Goal: Task Accomplishment & Management: Manage account settings

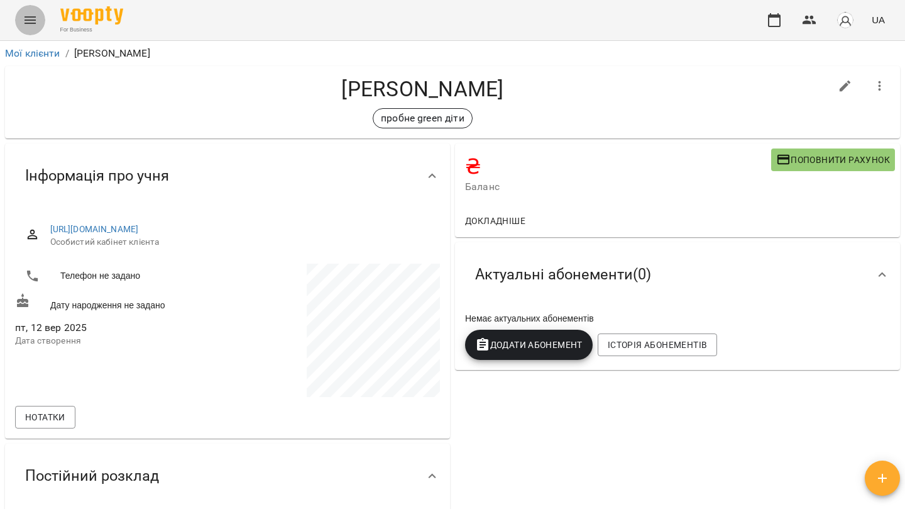
click at [25, 23] on icon "Menu" at bounding box center [30, 20] width 11 height 8
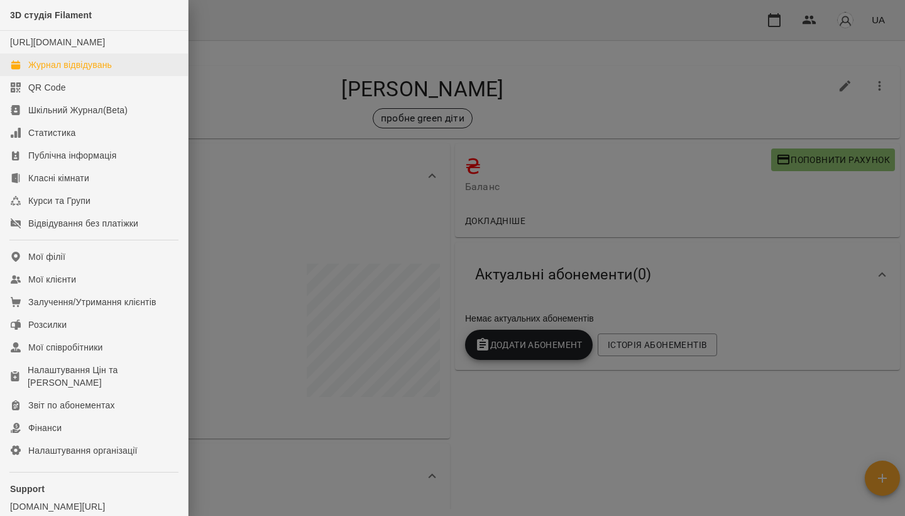
click at [38, 71] on div "Журнал відвідувань" at bounding box center [70, 64] width 84 height 13
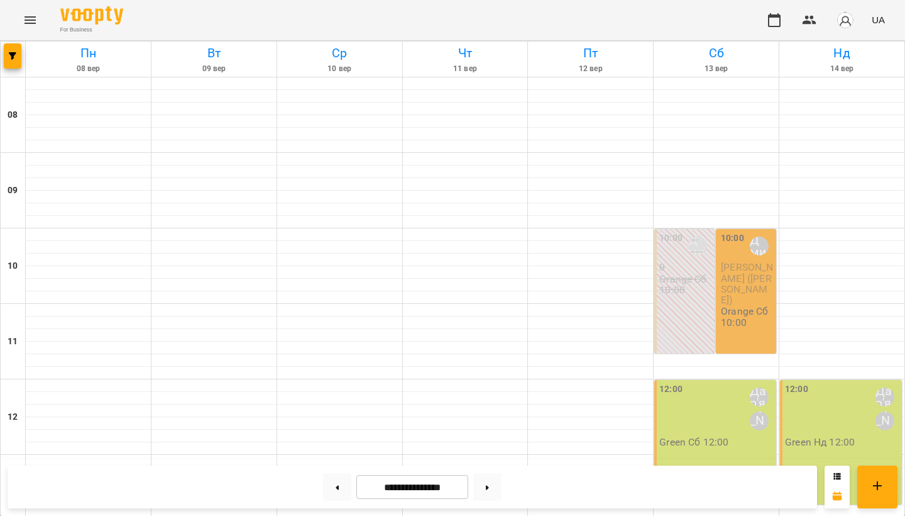
scroll to position [355, 0]
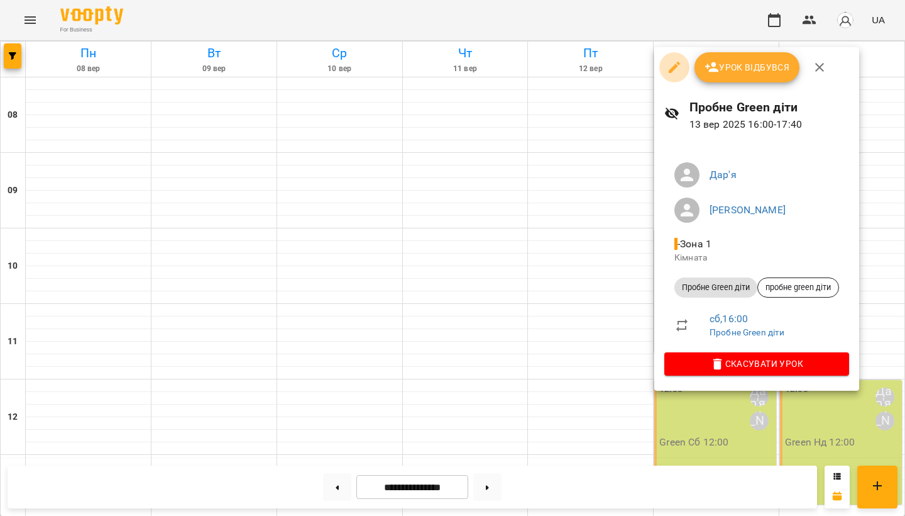
click at [675, 70] on icon "button" at bounding box center [674, 67] width 15 height 15
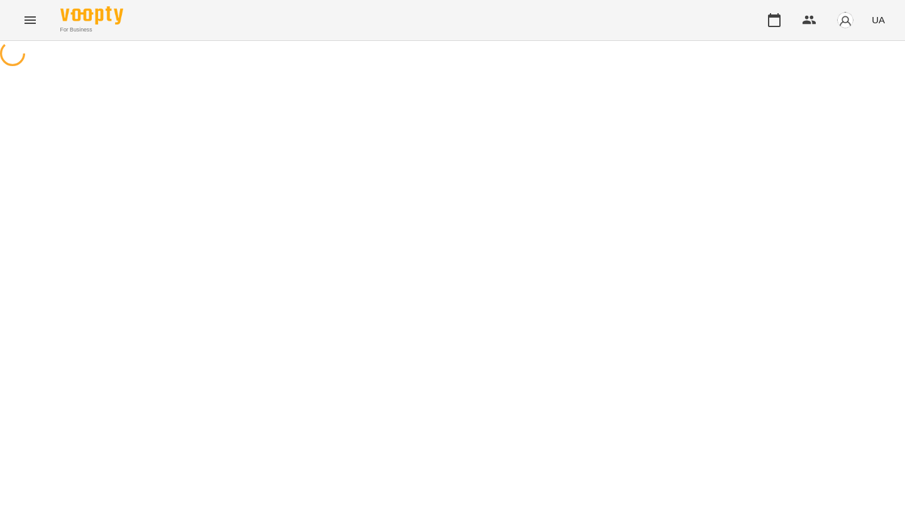
select select "**********"
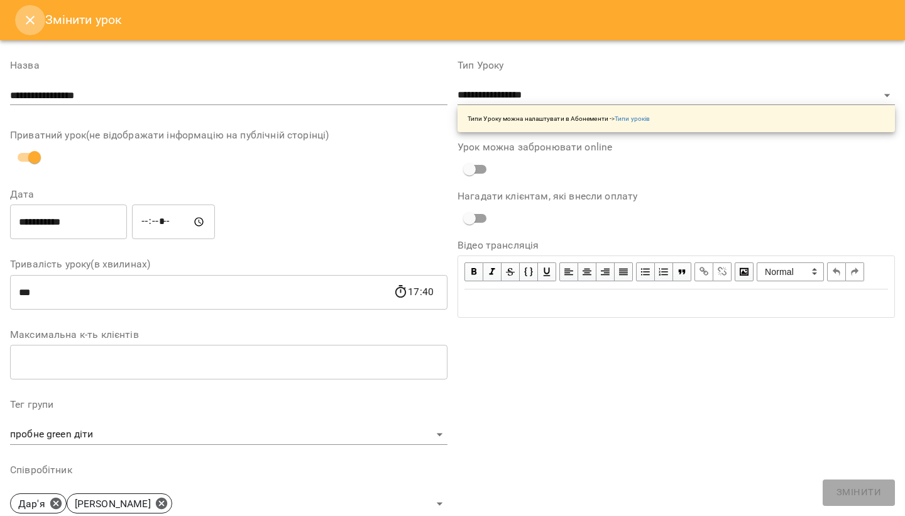
click at [28, 14] on icon "Close" at bounding box center [30, 20] width 15 height 15
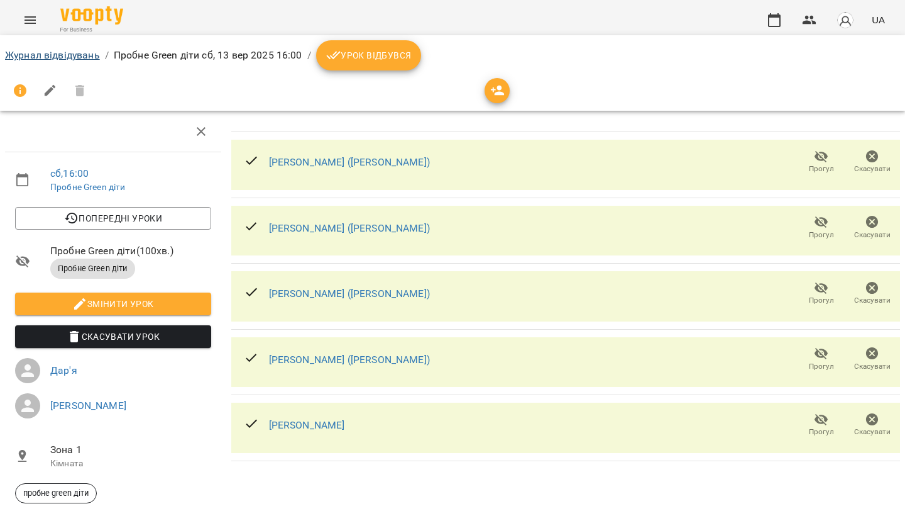
click at [51, 58] on link "Журнал відвідувань" at bounding box center [52, 55] width 95 height 12
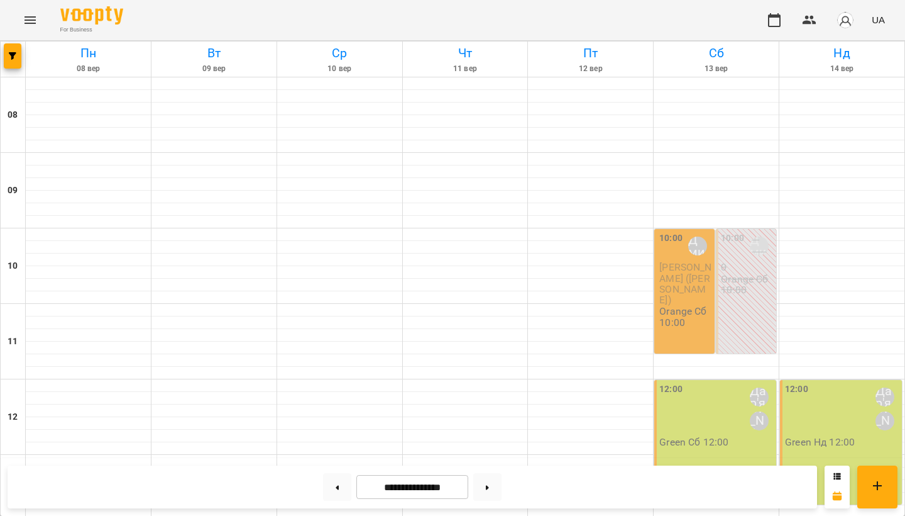
scroll to position [523, 0]
